Goal: Task Accomplishment & Management: Use online tool/utility

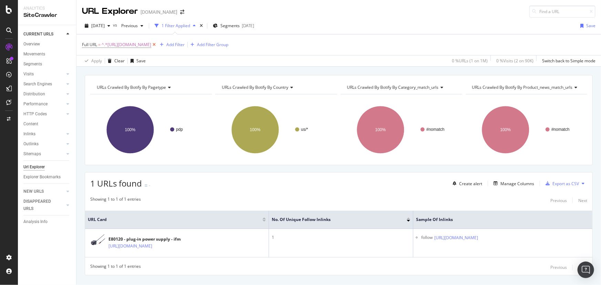
click at [157, 45] on icon at bounding box center [154, 44] width 6 height 7
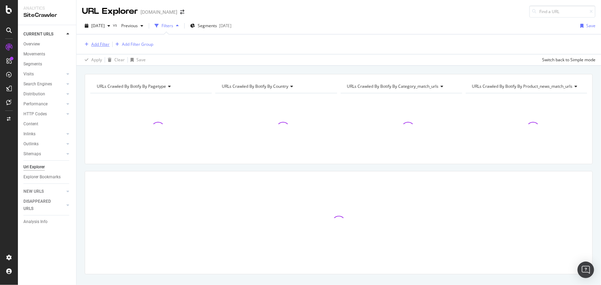
click at [105, 44] on div "Add Filter" at bounding box center [100, 44] width 18 height 6
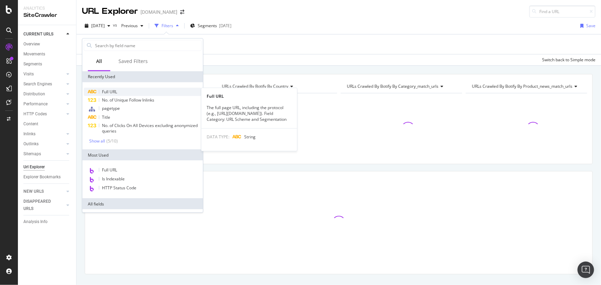
click at [115, 93] on span "Full URL" at bounding box center [109, 92] width 15 height 6
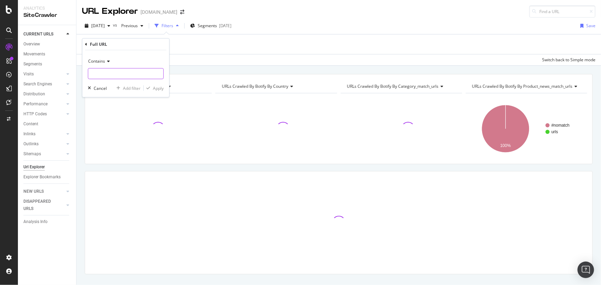
click at [126, 75] on input "text" at bounding box center [125, 73] width 75 height 11
paste input "[URL][DOMAIN_NAME]"
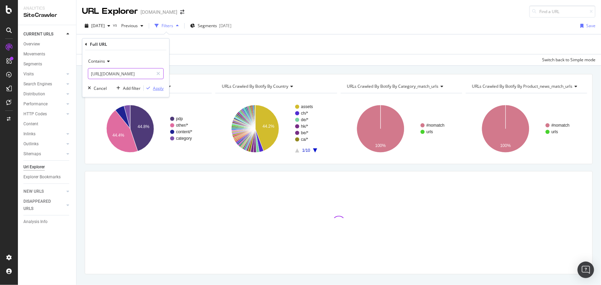
type input "[URL][DOMAIN_NAME]"
click at [153, 90] on div "Apply" at bounding box center [158, 88] width 11 height 6
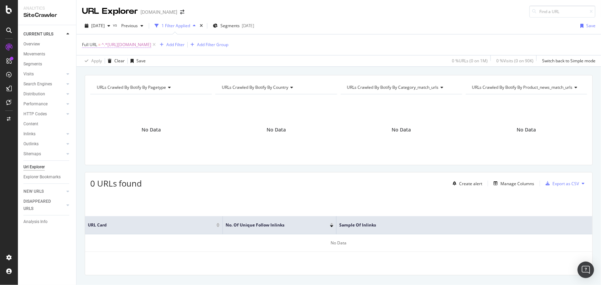
click at [151, 45] on span "^.*[URL][DOMAIN_NAME]" at bounding box center [127, 45] width 50 height 10
click at [126, 69] on input "[URL][DOMAIN_NAME]" at bounding box center [120, 73] width 65 height 11
paste input "predictive-maintenance/future-of-predictive-maintenance-1"
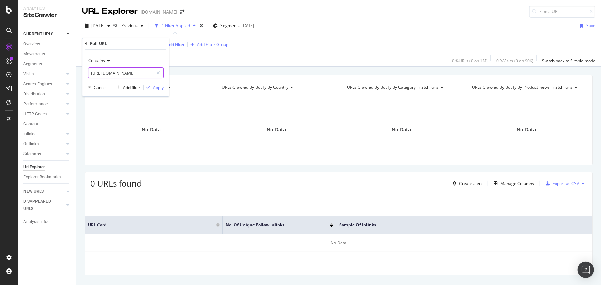
type input "[URL][DOMAIN_NAME]"
click at [166, 89] on div "Contains [URL][DOMAIN_NAME] Cancel Add filter Apply" at bounding box center [125, 73] width 87 height 47
click at [158, 84] on div "Contains [URL][DOMAIN_NAME] Cancel Add filter Apply" at bounding box center [125, 73] width 87 height 47
click at [158, 85] on div "Apply" at bounding box center [158, 88] width 11 height 6
